Goal: Information Seeking & Learning: Learn about a topic

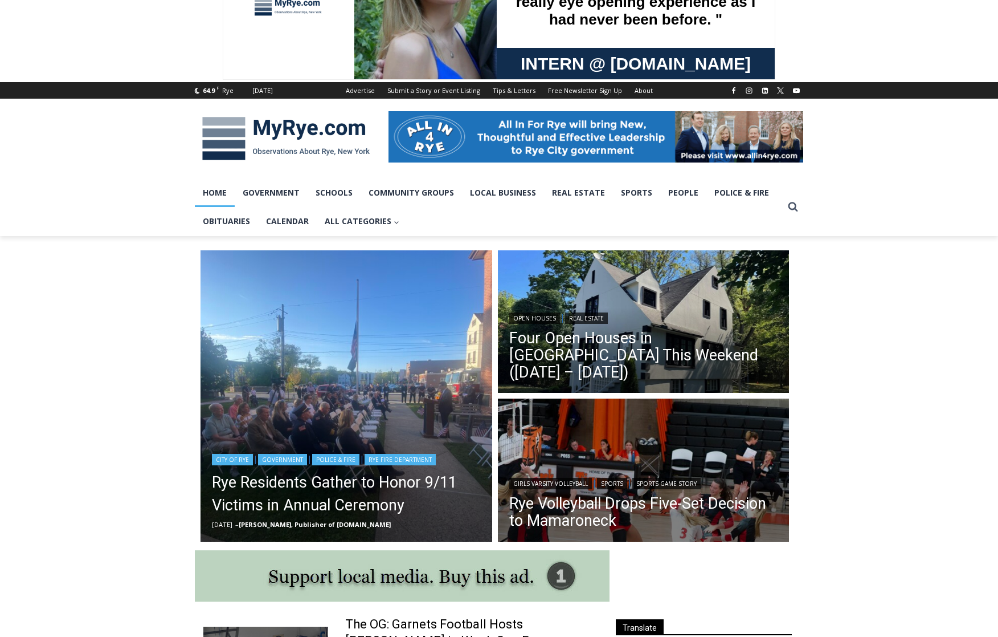
scroll to position [171, 0]
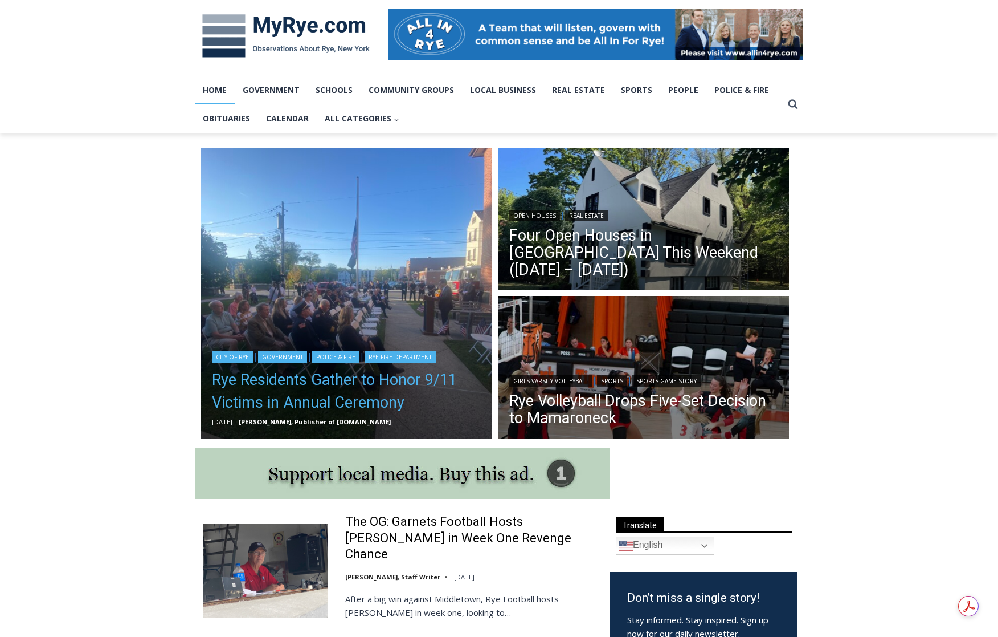
click at [311, 393] on link "Rye Residents Gather to Honor 9/11 Victims in Annual Ceremony" at bounding box center [346, 391] width 269 height 46
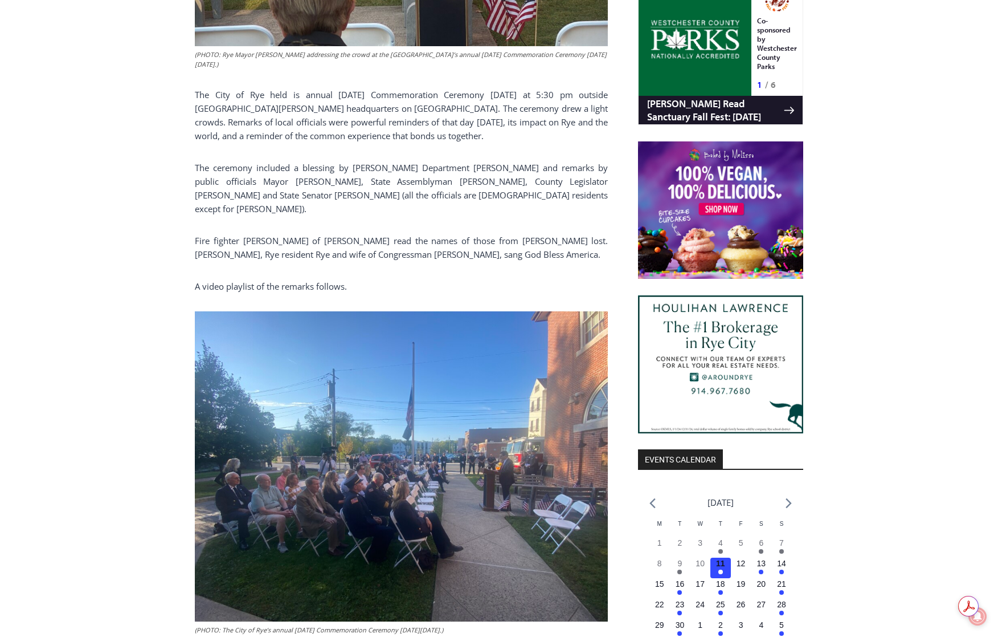
scroll to position [912, 0]
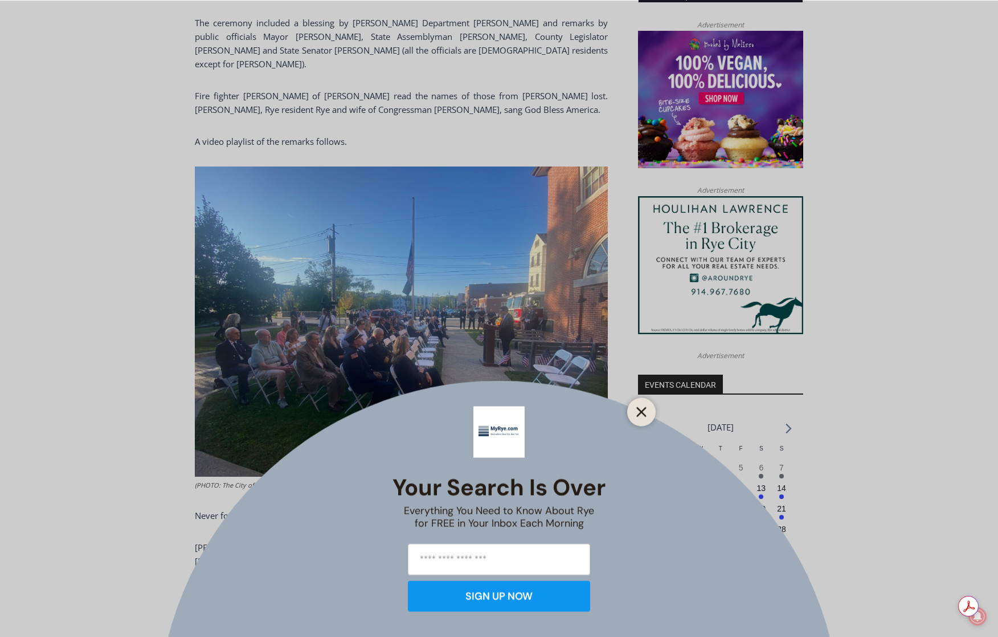
click at [648, 417] on button "Close" at bounding box center [642, 411] width 16 height 16
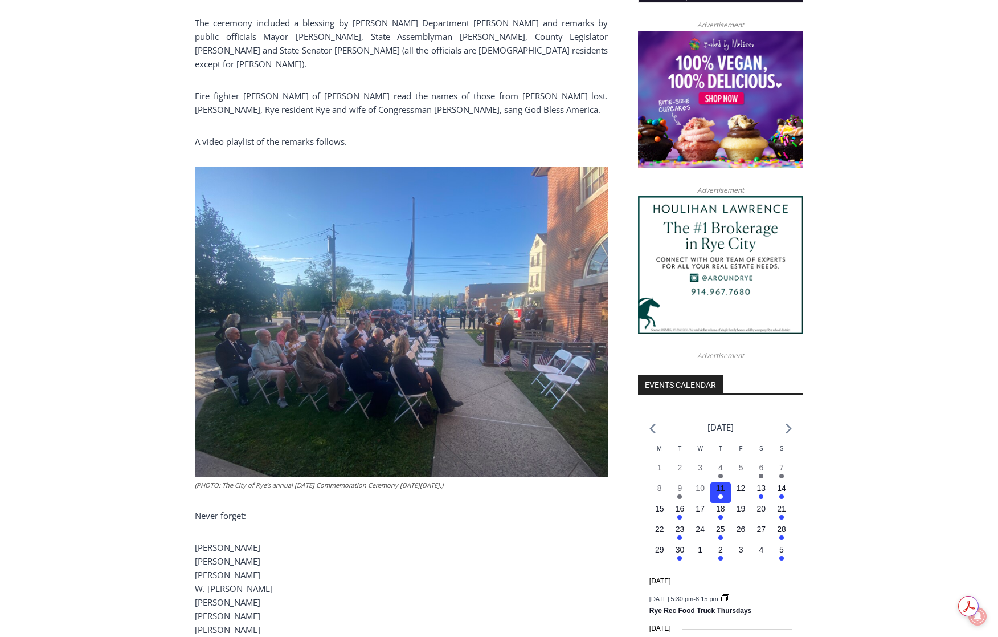
click at [429, 336] on img at bounding box center [401, 321] width 413 height 310
click at [430, 321] on img at bounding box center [401, 321] width 413 height 310
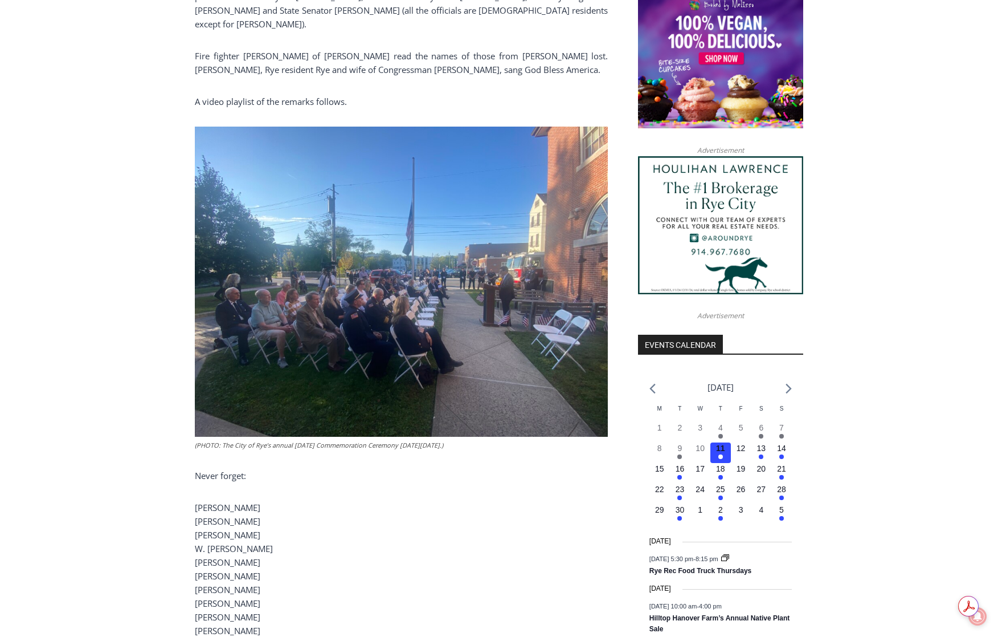
scroll to position [855, 0]
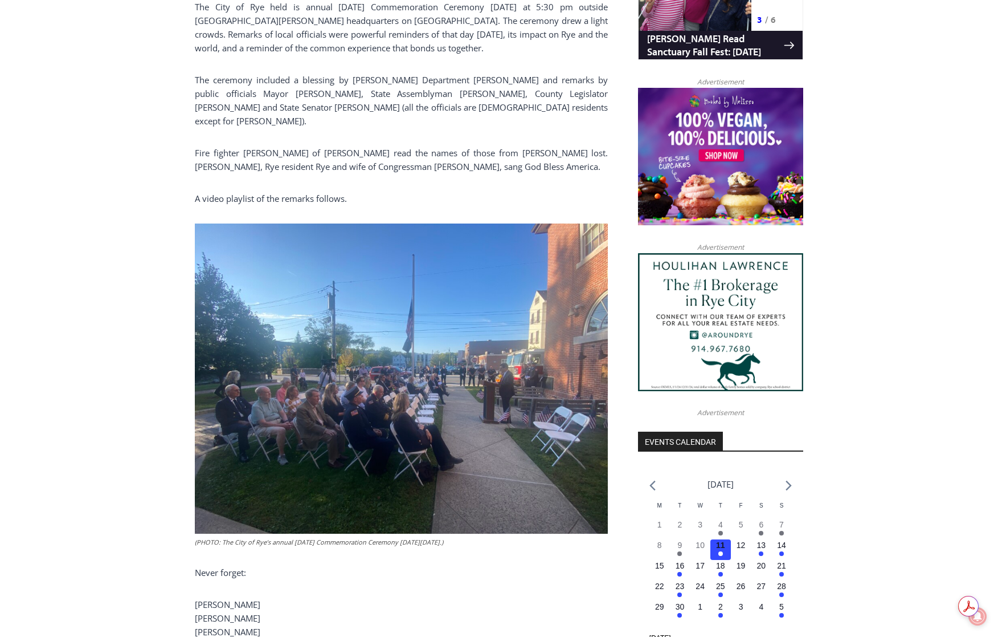
click at [343, 396] on img at bounding box center [401, 378] width 413 height 310
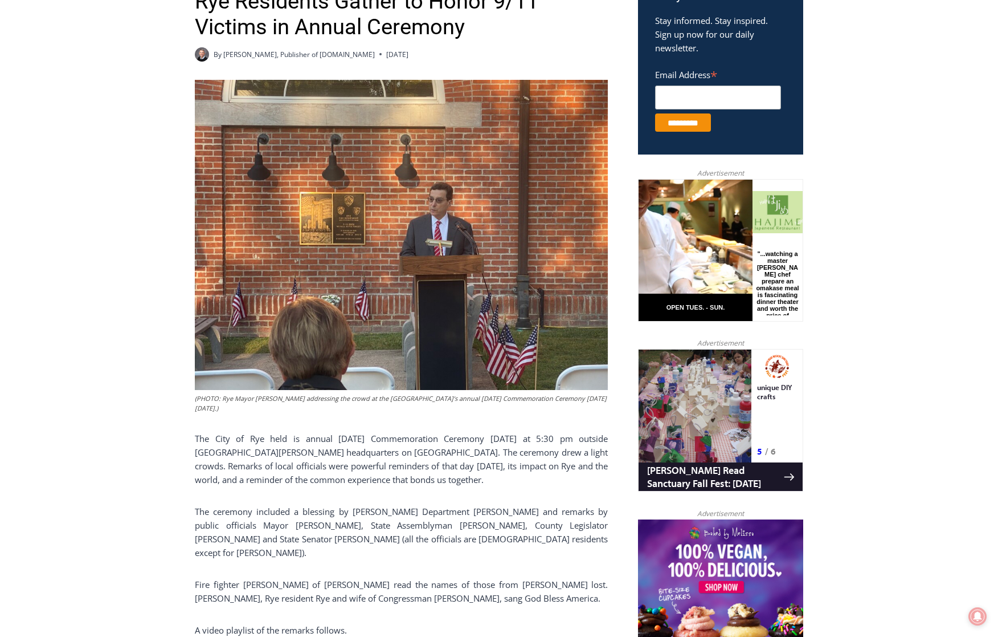
scroll to position [456, 0]
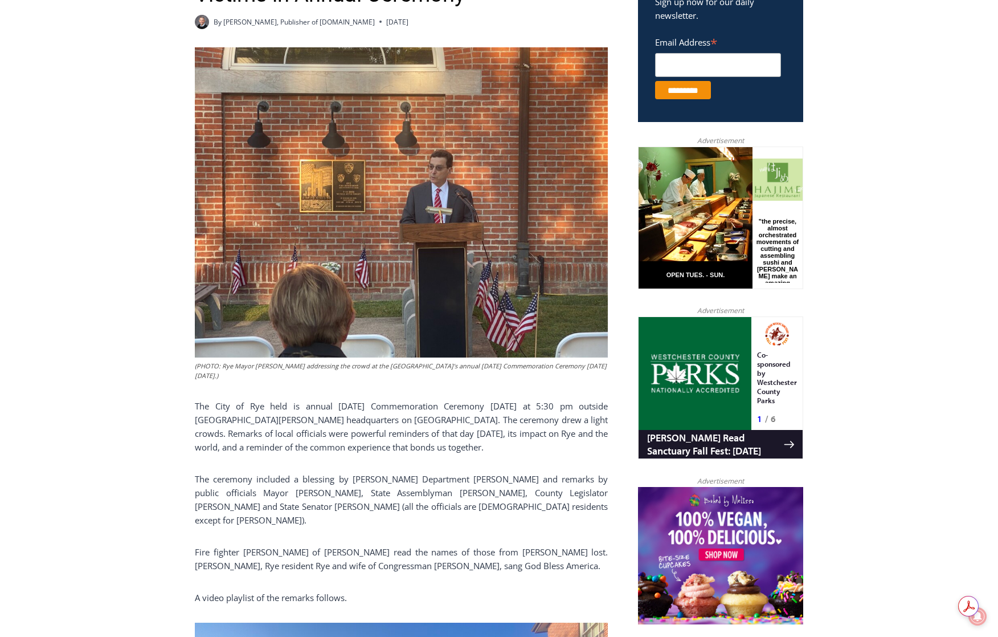
drag, startPoint x: 354, startPoint y: 416, endPoint x: 278, endPoint y: 364, distance: 92.6
click at [275, 364] on figcaption "(PHOTO: Rye Mayor Josh Cohn addressing the crowd at the City of Rye’s annual Se…" at bounding box center [401, 371] width 413 height 20
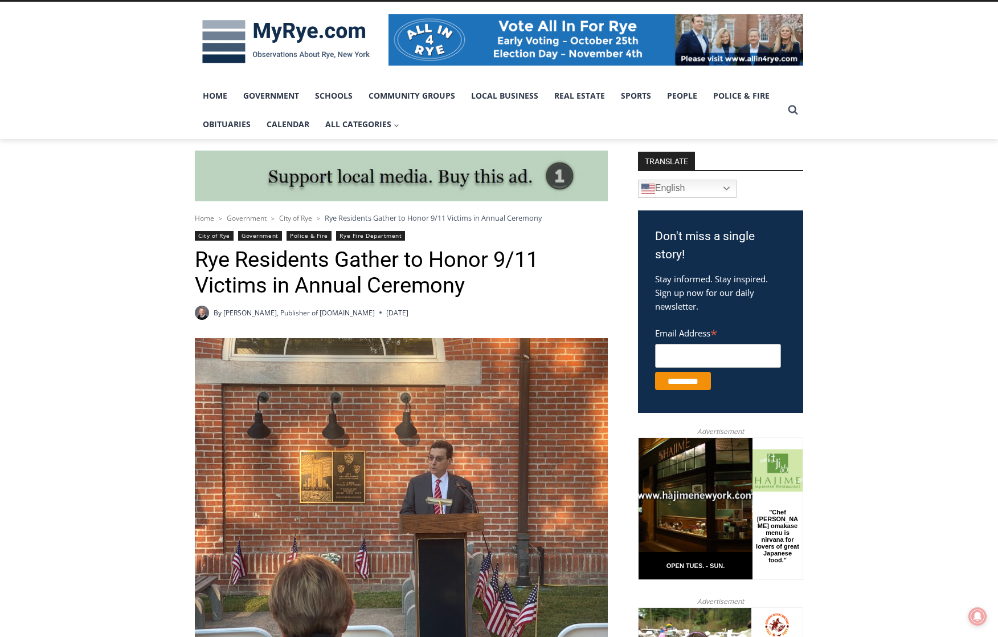
scroll to position [0, 0]
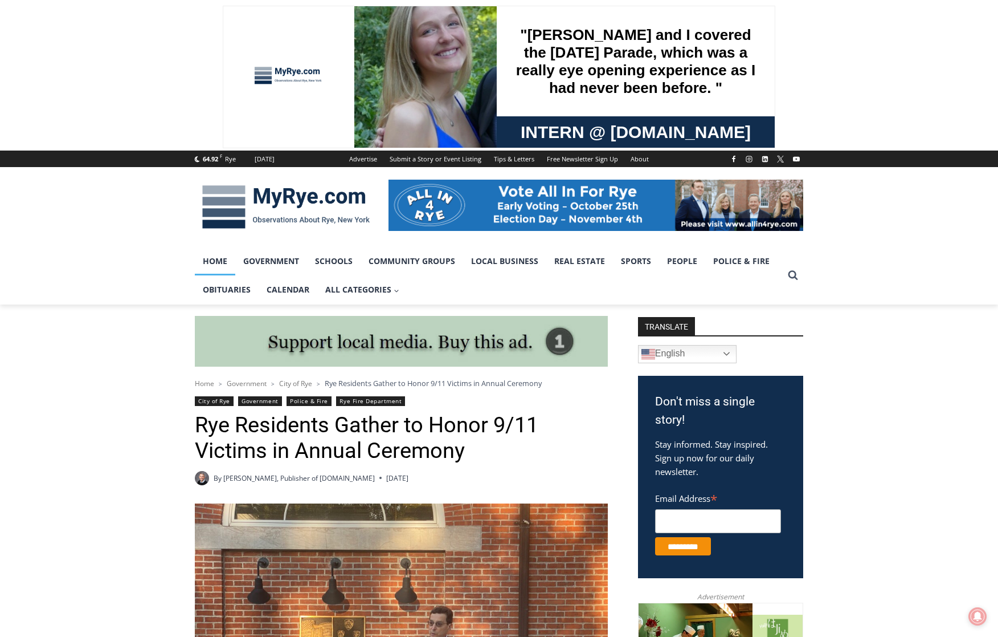
click at [221, 259] on link "Home" at bounding box center [215, 261] width 40 height 28
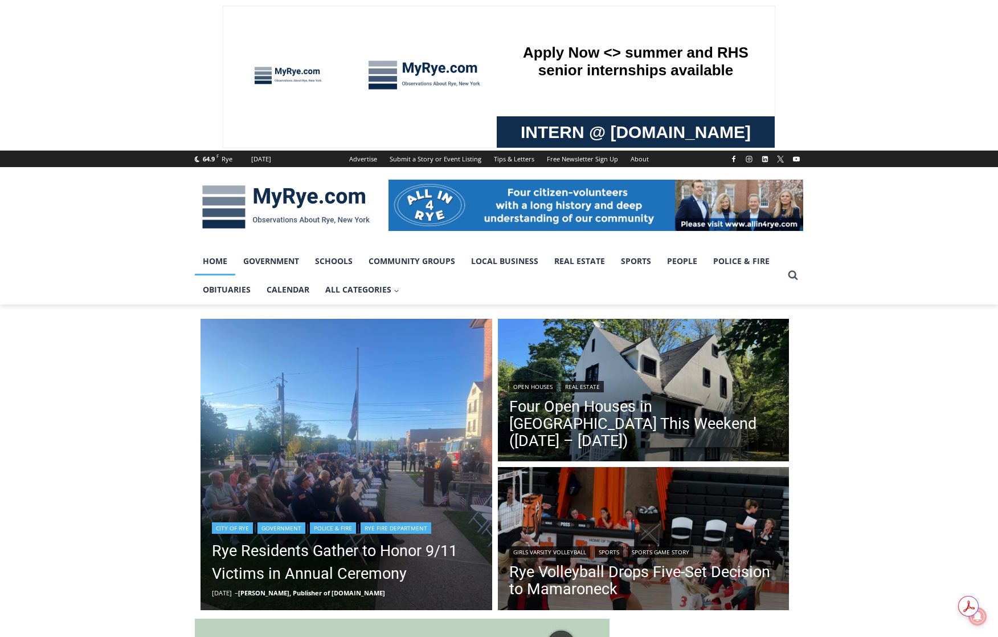
click at [297, 486] on img "Read More Rye Residents Gather to Honor 9/11 Victims in Annual Ceremony" at bounding box center [347, 465] width 292 height 292
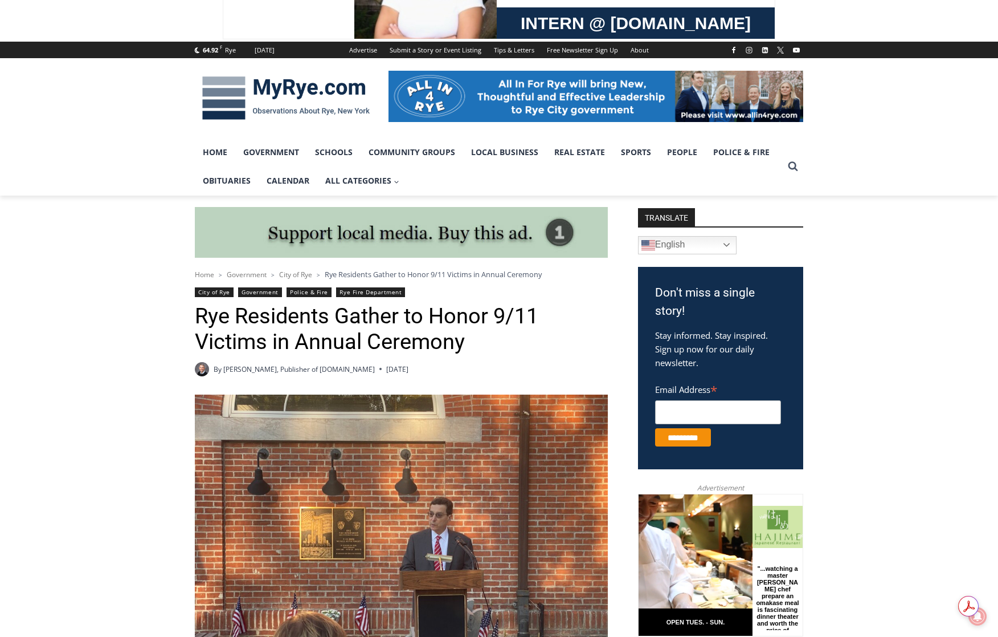
scroll to position [88, 0]
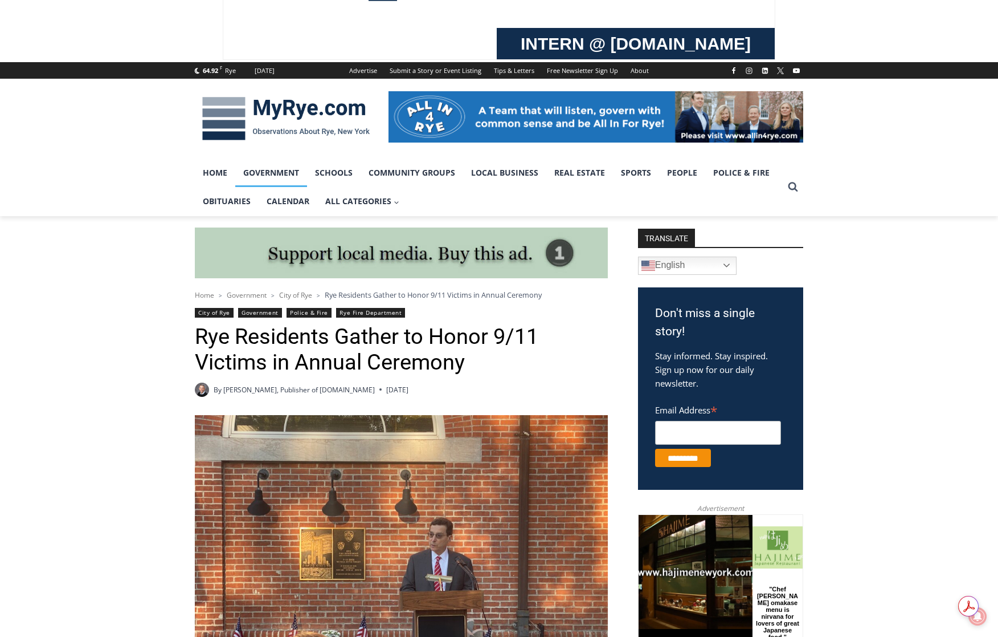
click at [282, 172] on link "Government" at bounding box center [271, 172] width 72 height 28
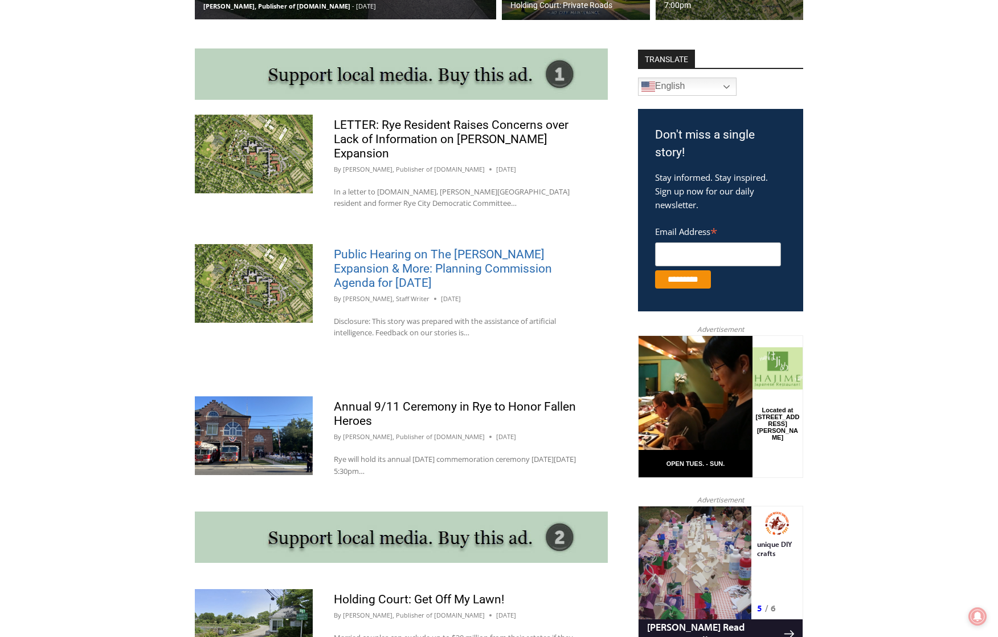
scroll to position [684, 0]
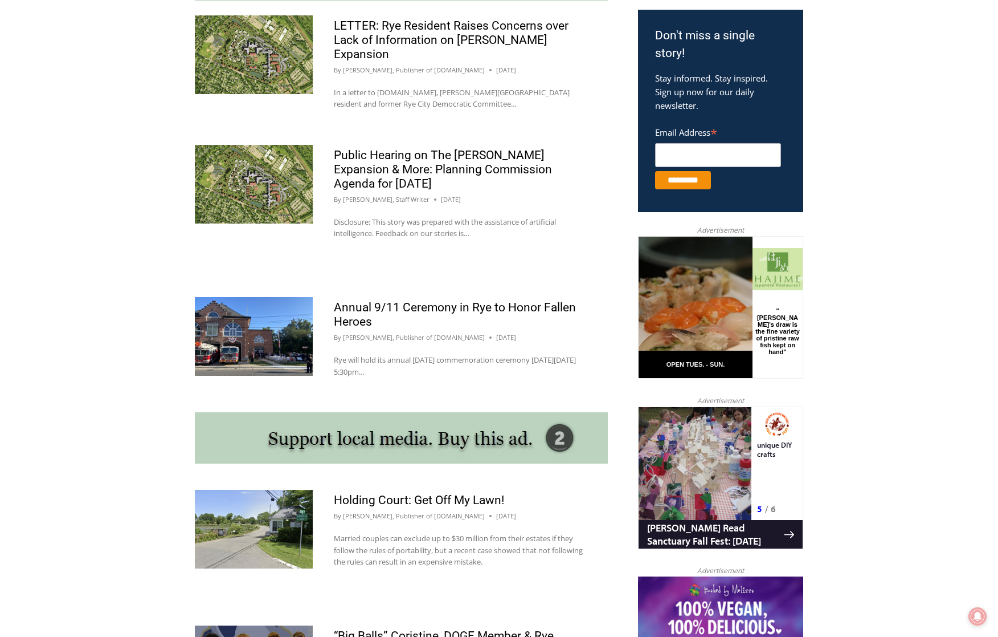
click at [275, 330] on img at bounding box center [254, 336] width 118 height 79
